Goal: Check status: Check status

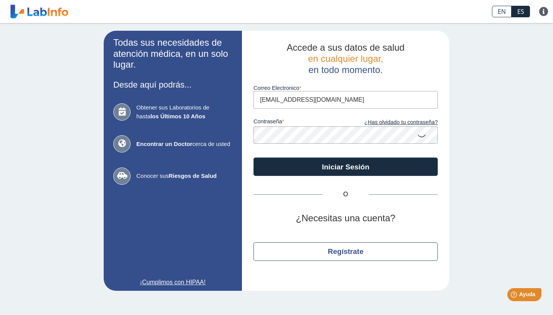
type input "[EMAIL_ADDRESS][DOMAIN_NAME]"
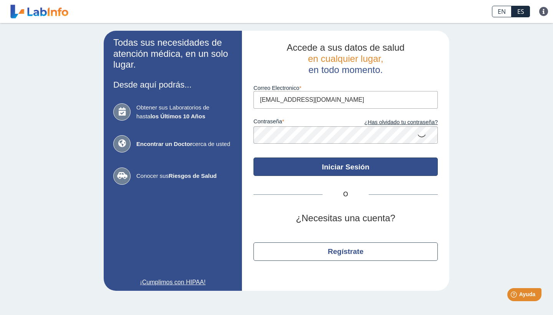
click at [339, 169] on button "Iniciar Sesión" at bounding box center [346, 167] width 184 height 18
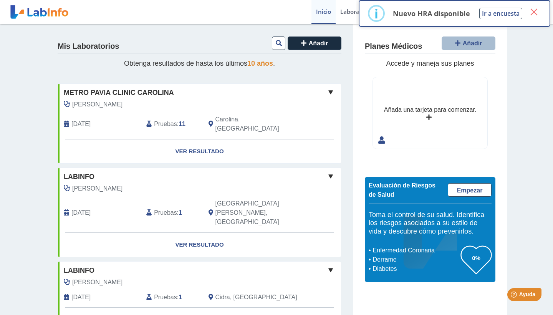
click at [536, 13] on button "×" at bounding box center [534, 12] width 14 height 14
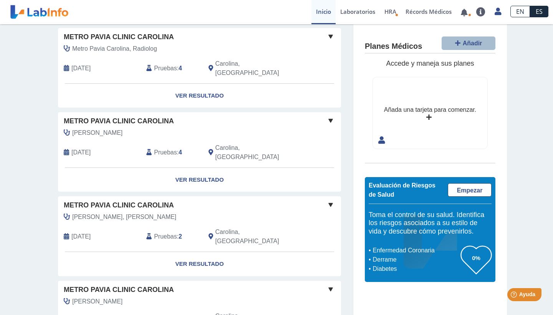
scroll to position [561, 0]
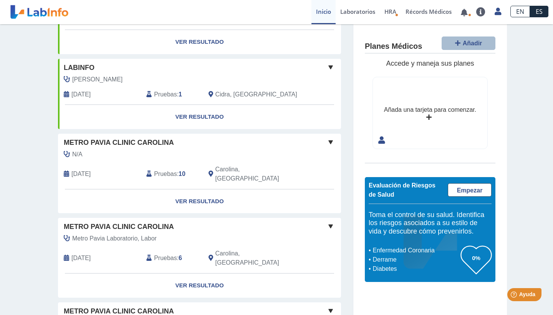
scroll to position [204, 0]
click at [204, 189] on link "Ver Resultado" at bounding box center [199, 201] width 283 height 24
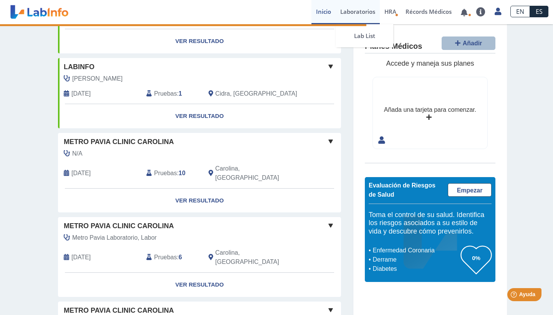
click at [355, 16] on link "Laboratorios" at bounding box center [358, 12] width 44 height 24
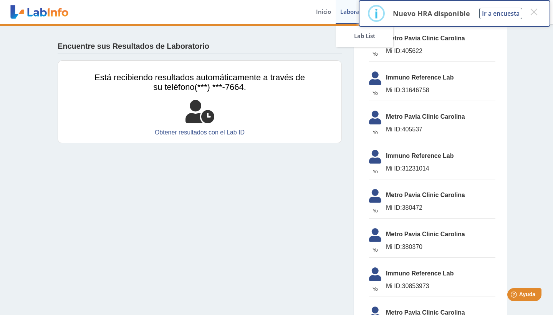
click at [357, 15] on div "× i Nuevo HRA disponible Ir a encuesta × OK No Cancel" at bounding box center [454, 15] width 197 height 30
click at [353, 13] on link "Laboratorios" at bounding box center [358, 12] width 44 height 24
click at [350, 33] on link "Lab List" at bounding box center [365, 35] width 58 height 23
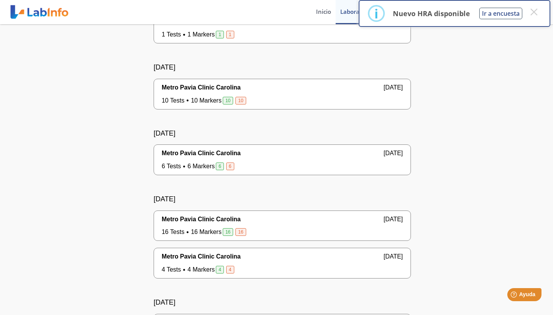
scroll to position [226, 0]
click at [322, 17] on link "Inicio" at bounding box center [324, 12] width 24 height 24
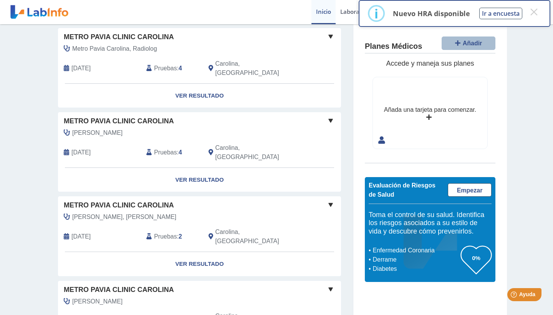
scroll to position [561, 0]
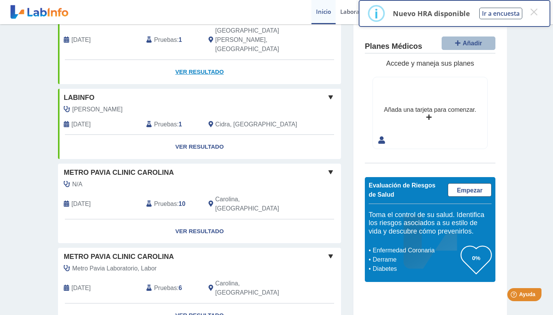
scroll to position [175, 0]
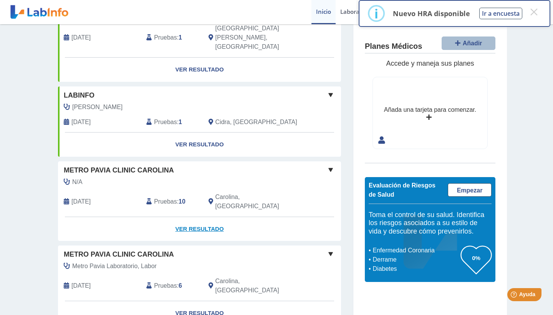
click at [189, 217] on link "Ver Resultado" at bounding box center [199, 229] width 283 height 24
click at [536, 15] on button "×" at bounding box center [534, 12] width 14 height 14
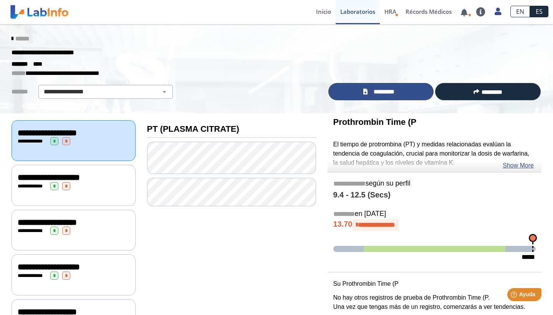
click at [369, 94] on link "*********" at bounding box center [382, 91] width 106 height 17
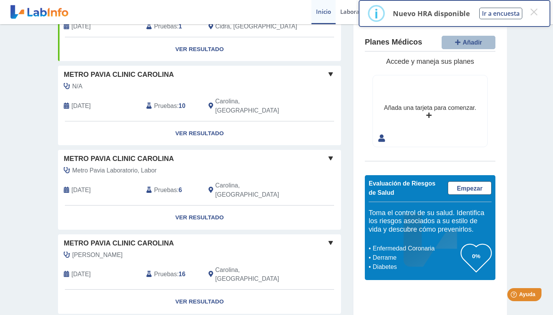
scroll to position [271, 0]
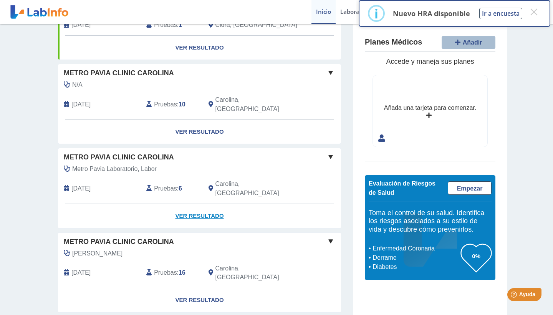
click at [198, 204] on link "Ver Resultado" at bounding box center [199, 216] width 283 height 24
click at [535, 14] on button "×" at bounding box center [534, 12] width 14 height 14
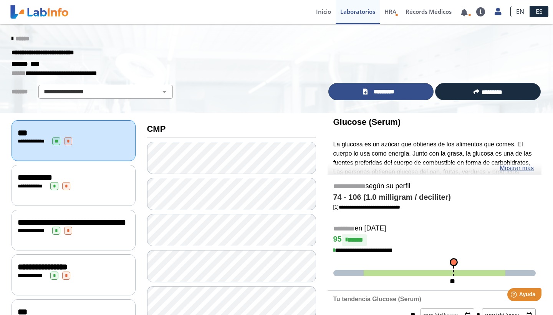
click at [380, 90] on span "*********" at bounding box center [384, 92] width 28 height 8
click at [19, 39] on link "******" at bounding box center [21, 39] width 18 height 6
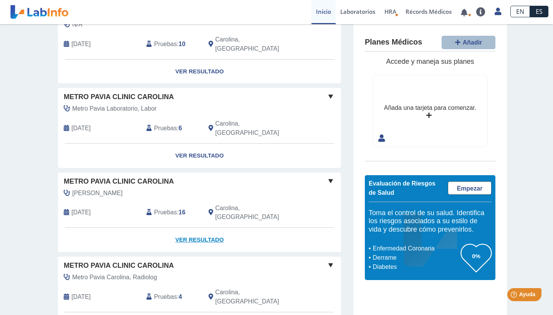
scroll to position [330, 0]
click at [206, 228] on link "Ver Resultado" at bounding box center [199, 240] width 283 height 24
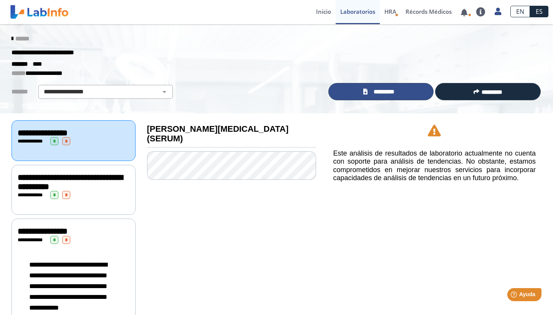
click at [379, 95] on span "*********" at bounding box center [384, 92] width 28 height 8
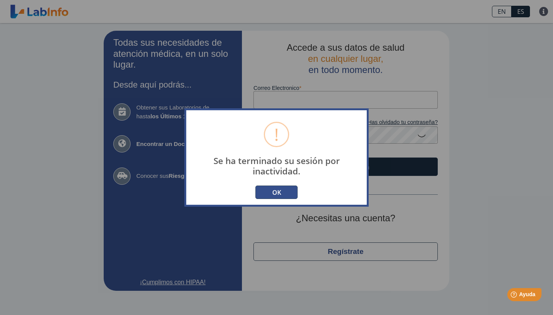
click at [280, 194] on button "OK" at bounding box center [277, 192] width 42 height 13
